Goal: Register for event/course

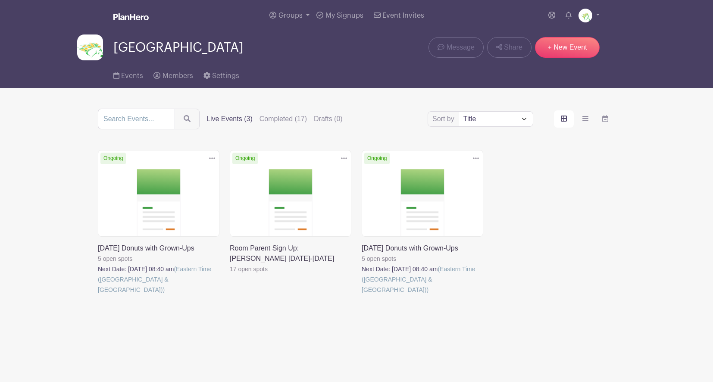
click at [230, 274] on link at bounding box center [230, 274] width 0 height 0
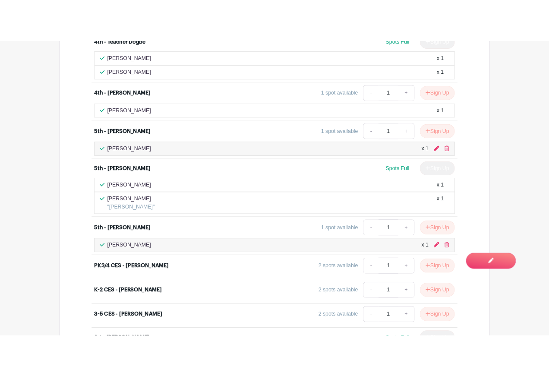
scroll to position [1518, 0]
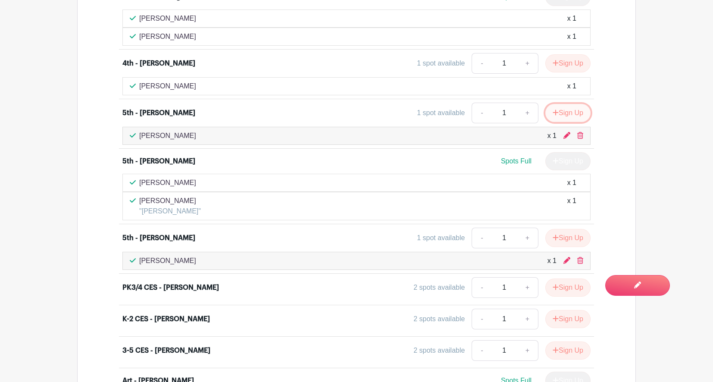
click at [568, 110] on button "Sign Up" at bounding box center [568, 113] width 45 height 18
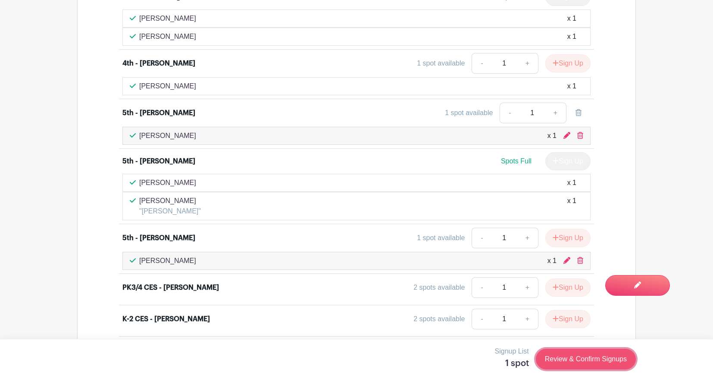
click at [565, 361] on link "Review & Confirm Signups" at bounding box center [586, 359] width 100 height 21
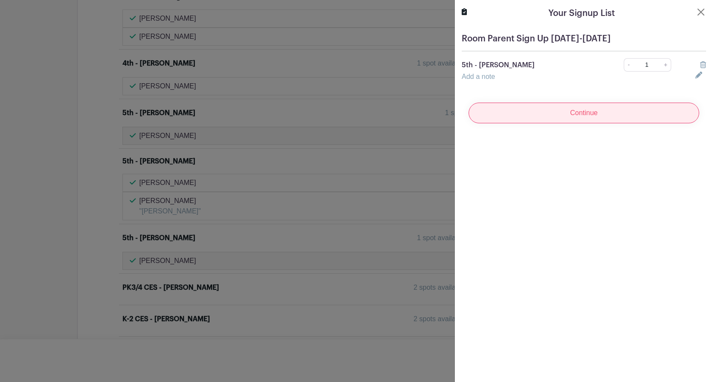
click at [572, 113] on input "Continue" at bounding box center [584, 113] width 231 height 21
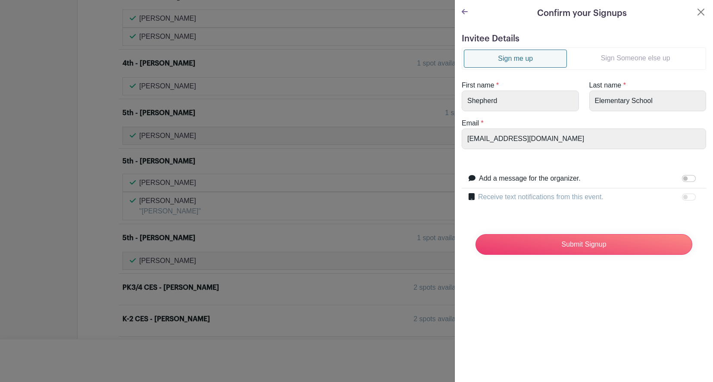
click at [625, 63] on link "Sign Someone else up" at bounding box center [635, 58] width 137 height 17
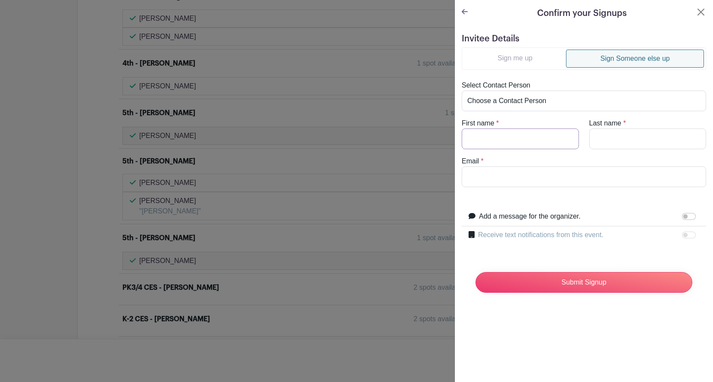
click at [497, 138] on input "First name" at bounding box center [520, 139] width 117 height 21
type input "[PERSON_NAME]"
paste input "[EMAIL_ADDRESS][DOMAIN_NAME]"
type input "[EMAIL_ADDRESS][DOMAIN_NAME]"
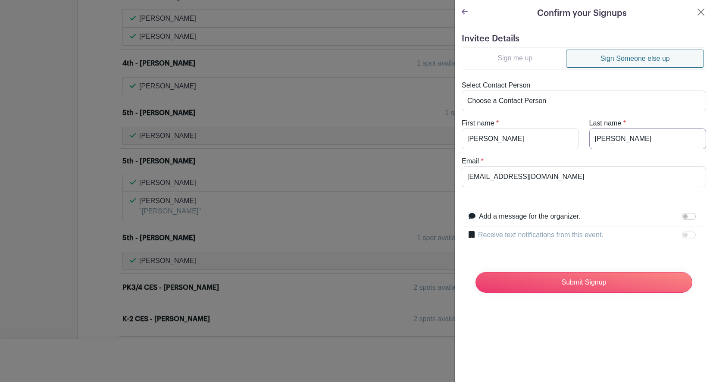
click at [613, 140] on input "[PERSON_NAME]" at bounding box center [648, 139] width 117 height 21
type input "Hecter"
click at [600, 287] on input "Submit Signup" at bounding box center [584, 282] width 217 height 21
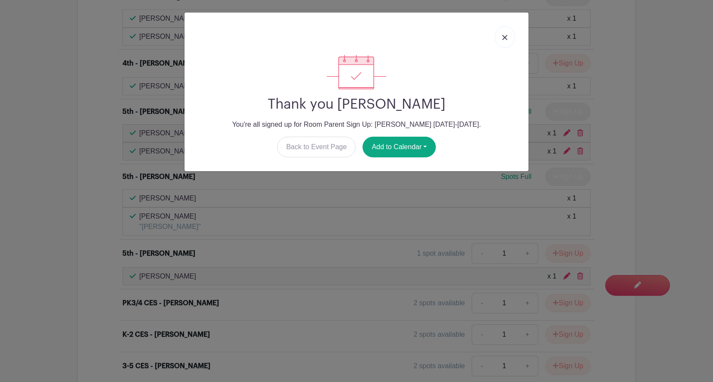
click at [506, 32] on link at bounding box center [505, 37] width 20 height 22
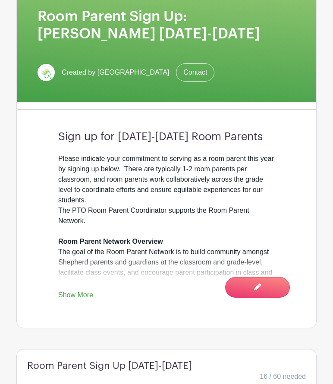
scroll to position [0, 0]
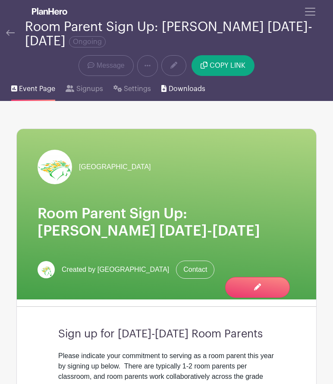
click at [175, 90] on span "Downloads" at bounding box center [187, 89] width 37 height 10
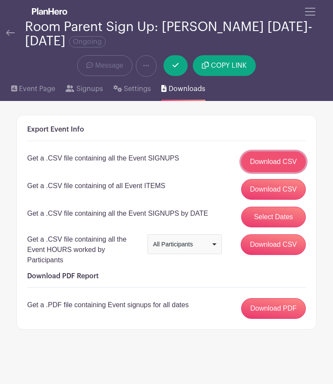
click at [267, 163] on link "Download CSV" at bounding box center [273, 161] width 65 height 21
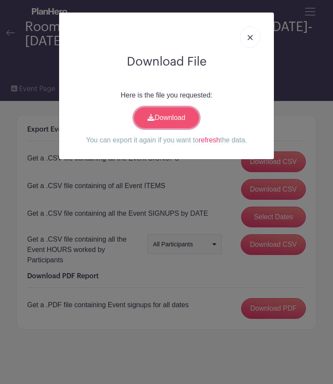
click at [166, 121] on link "Download" at bounding box center [166, 117] width 65 height 21
click at [121, 59] on h2 "Download File" at bounding box center [166, 62] width 201 height 15
click at [249, 33] on link at bounding box center [250, 37] width 20 height 22
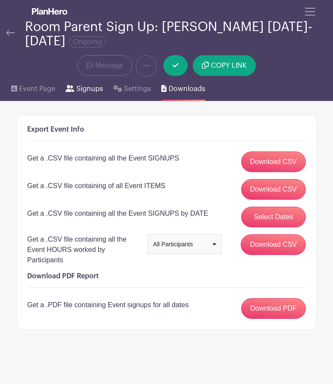
click at [85, 90] on span "Signups" at bounding box center [89, 89] width 27 height 10
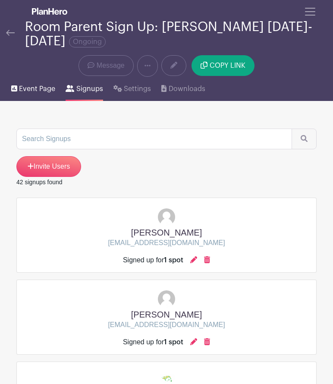
click at [31, 88] on span "Event Page" at bounding box center [37, 89] width 36 height 10
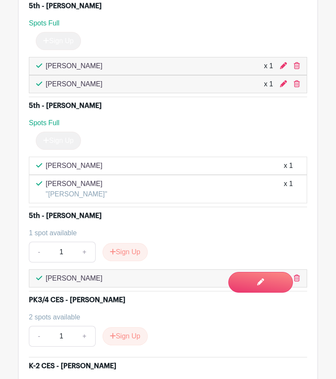
scroll to position [2218, 0]
